Goal: Information Seeking & Learning: Learn about a topic

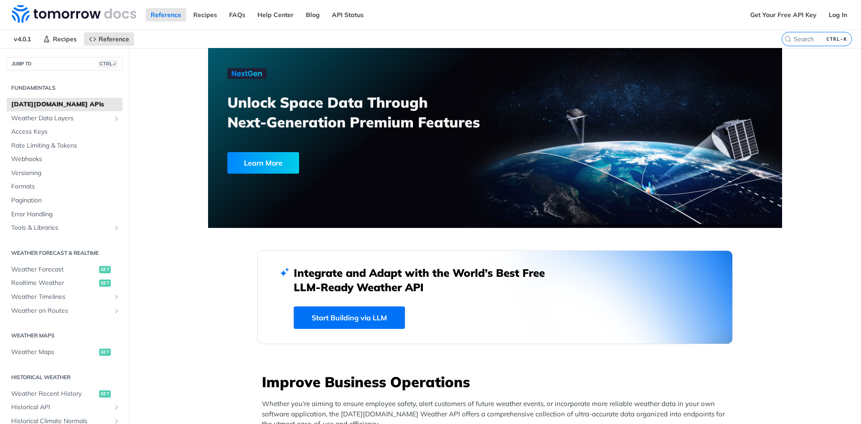
click at [70, 103] on span "[DATE][DOMAIN_NAME] APIs" at bounding box center [65, 104] width 109 height 9
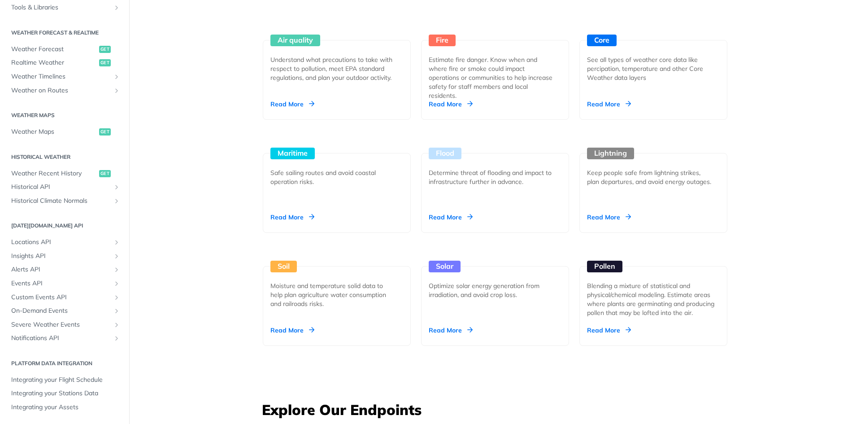
scroll to position [852, 0]
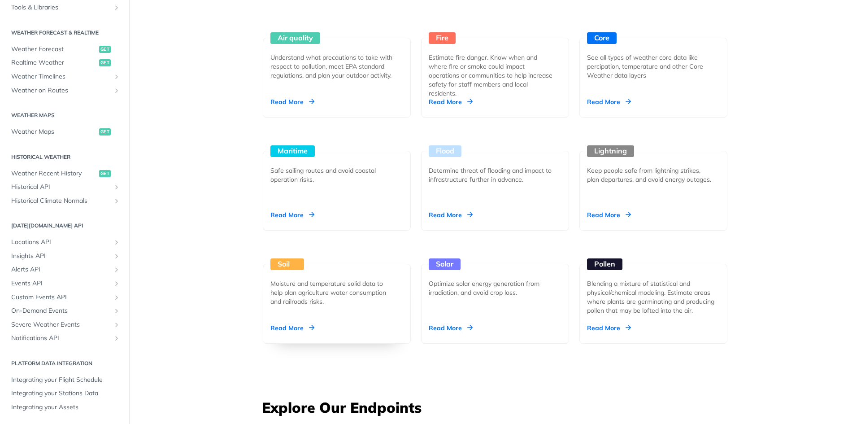
click at [298, 325] on div "Read More" at bounding box center [292, 327] width 44 height 9
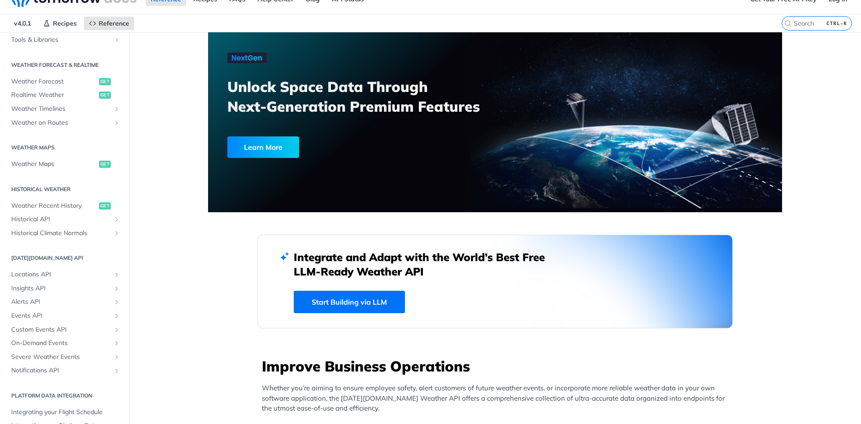
scroll to position [0, 0]
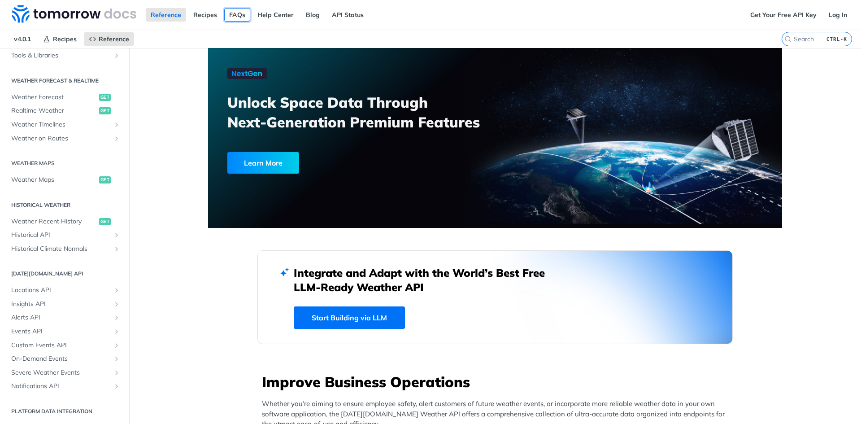
click at [236, 18] on link "FAQs" at bounding box center [237, 14] width 26 height 13
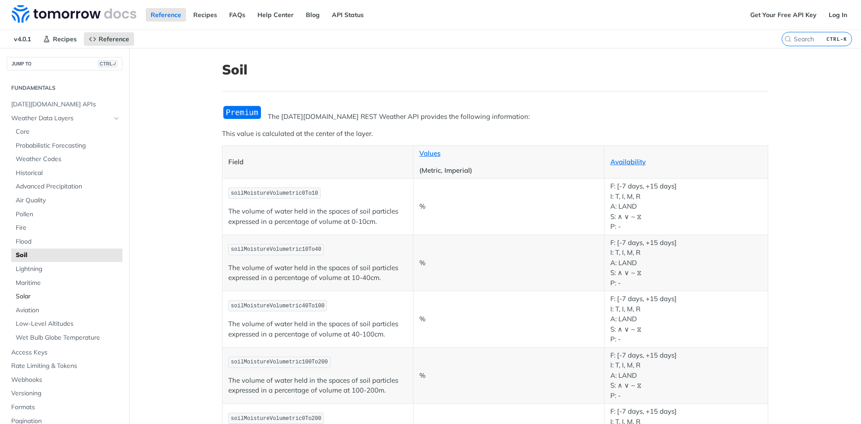
click at [35, 294] on span "Solar" at bounding box center [68, 296] width 105 height 9
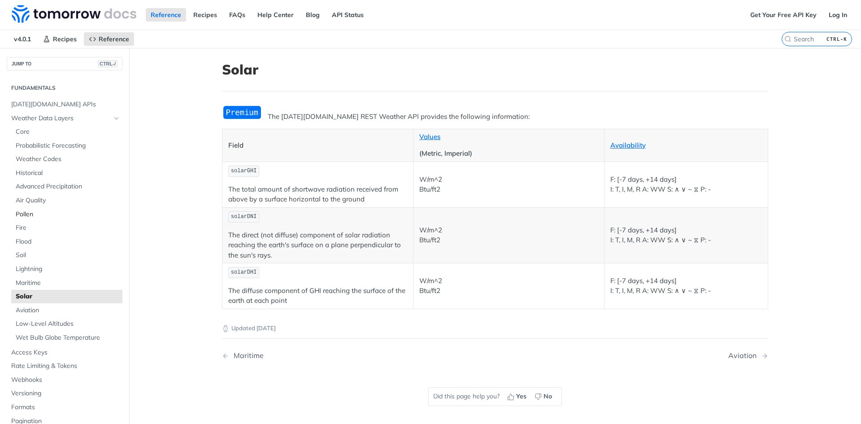
drag, startPoint x: 17, startPoint y: 209, endPoint x: 21, endPoint y: 210, distance: 4.6
click at [17, 210] on span "Pollen" at bounding box center [68, 214] width 105 height 9
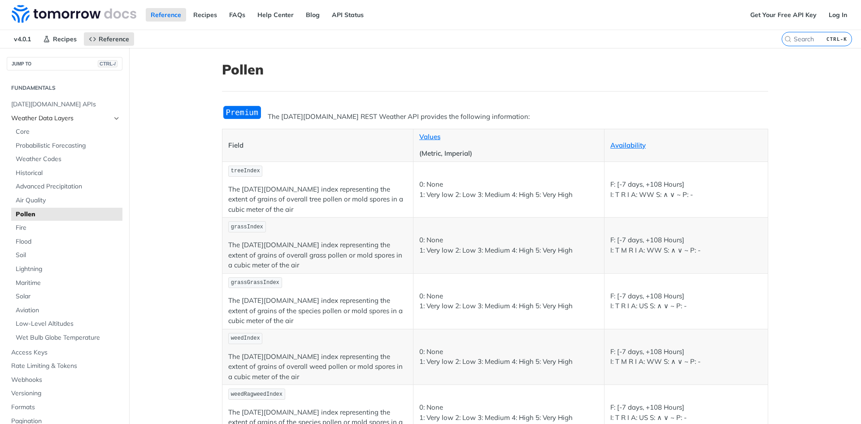
click at [50, 118] on span "Weather Data Layers" at bounding box center [61, 118] width 100 height 9
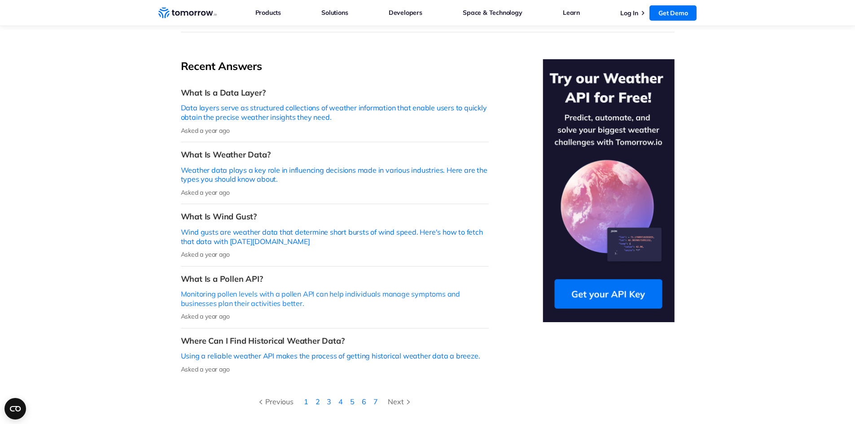
scroll to position [224, 0]
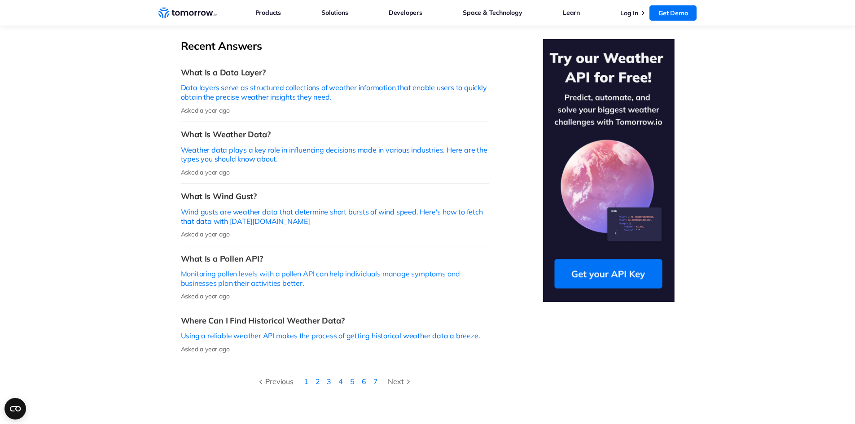
click at [292, 269] on p "Monitoring pollen levels with a pollen API can help individuals manage symptoms…" at bounding box center [335, 278] width 308 height 19
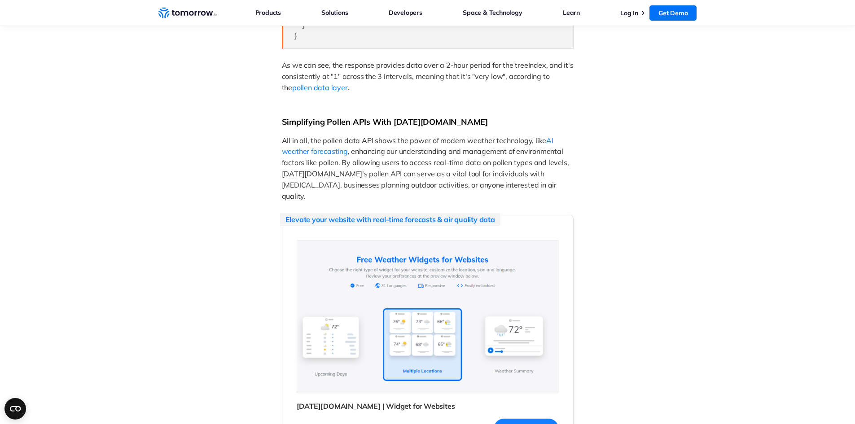
scroll to position [1884, 0]
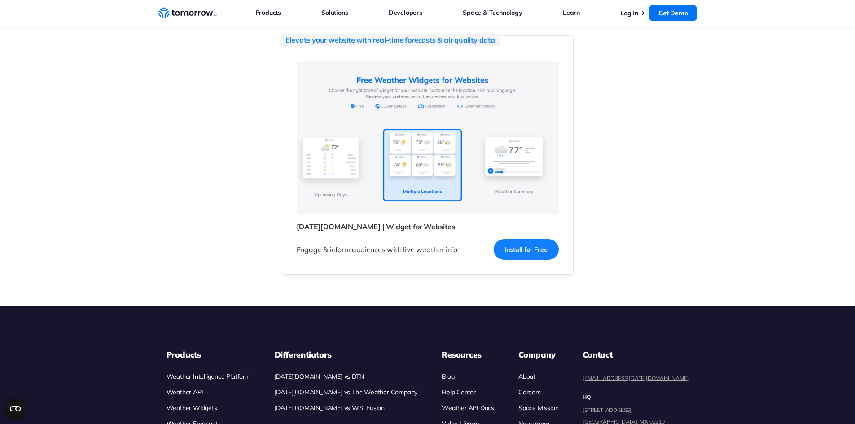
click at [426, 133] on img at bounding box center [428, 137] width 262 height 153
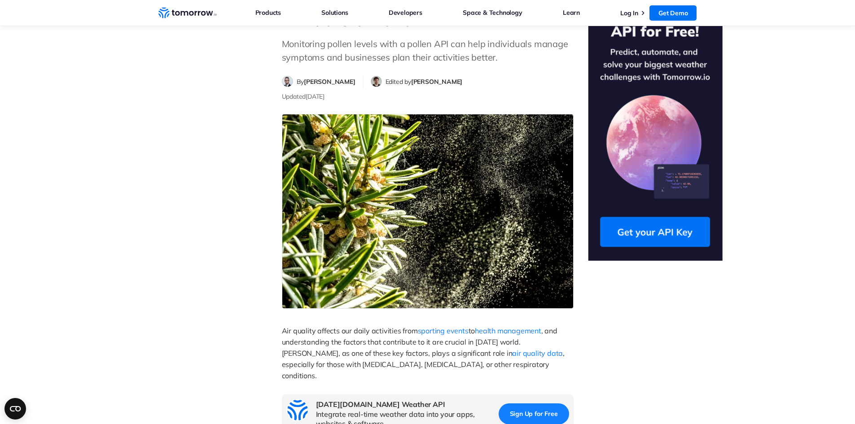
scroll to position [0, 0]
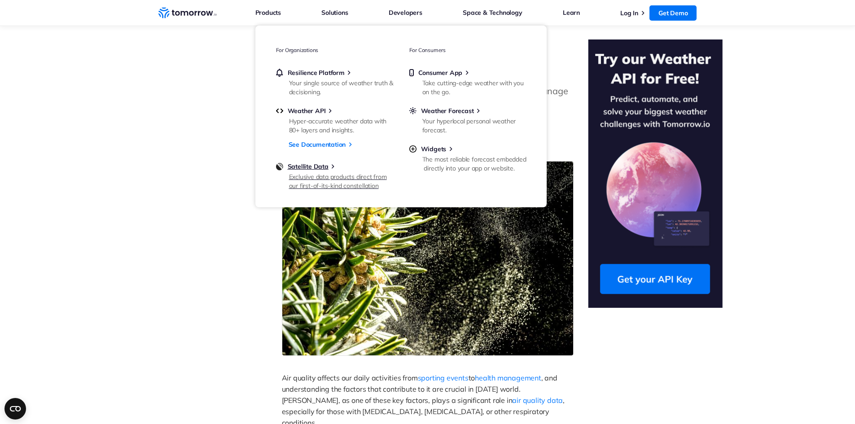
click at [324, 174] on div "Exclusive data products direct from our first-of-its-kind constellation" at bounding box center [341, 181] width 105 height 18
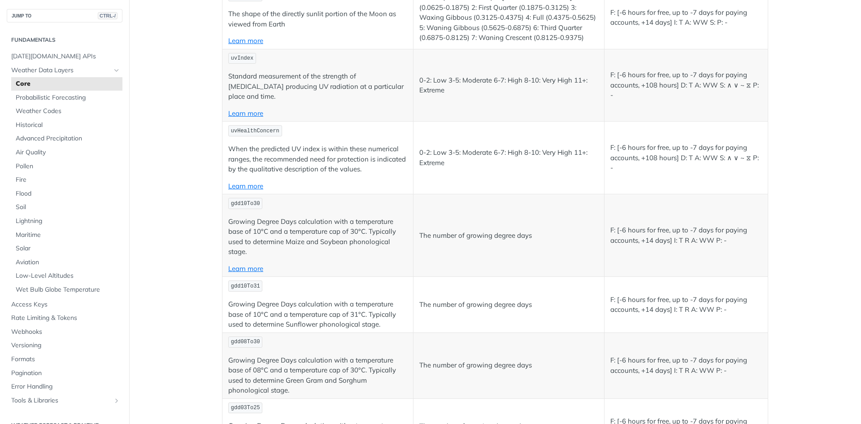
scroll to position [4037, 0]
